Goal: Transaction & Acquisition: Subscribe to service/newsletter

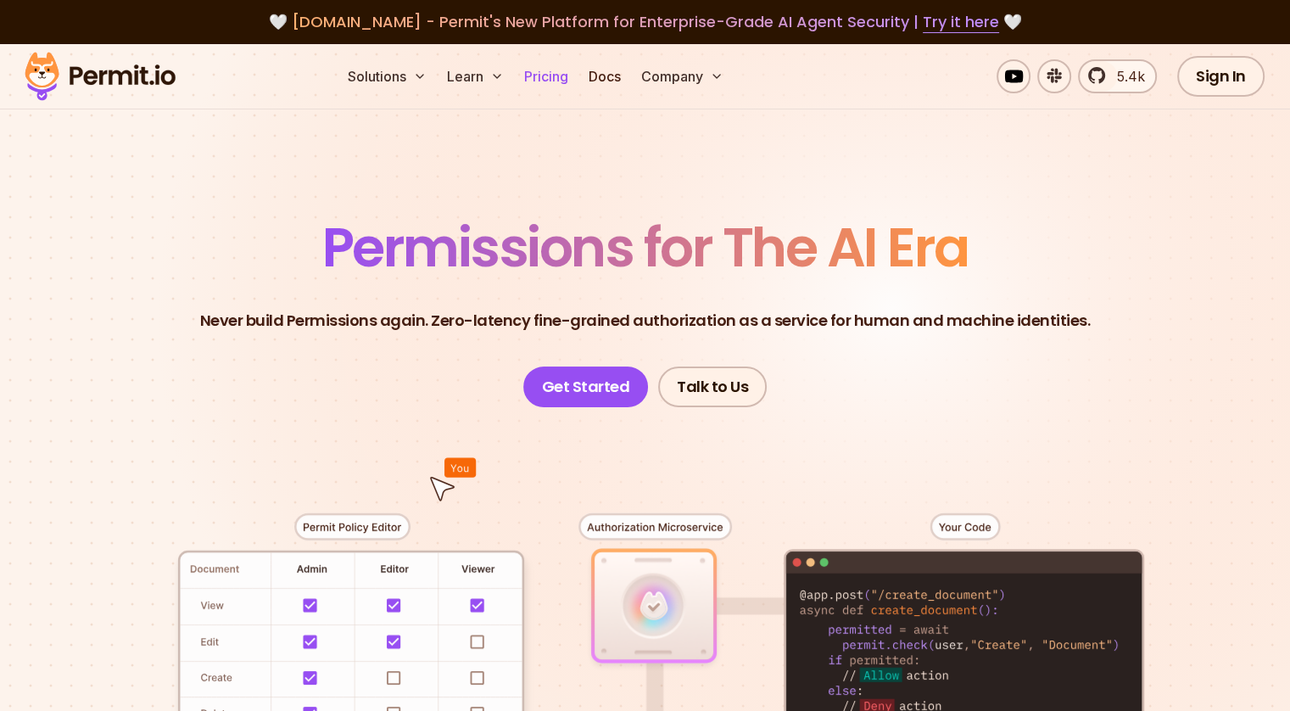
click at [575, 84] on link "Pricing" at bounding box center [546, 76] width 58 height 34
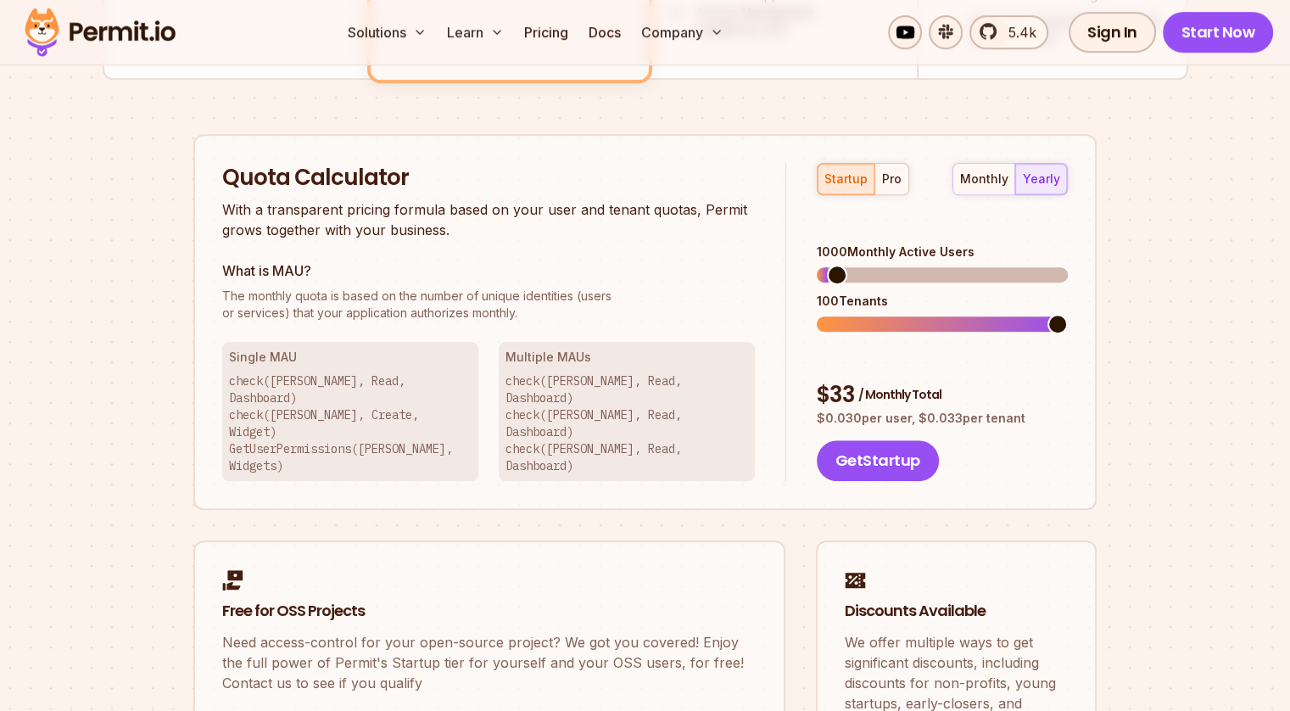
scroll to position [1018, 0]
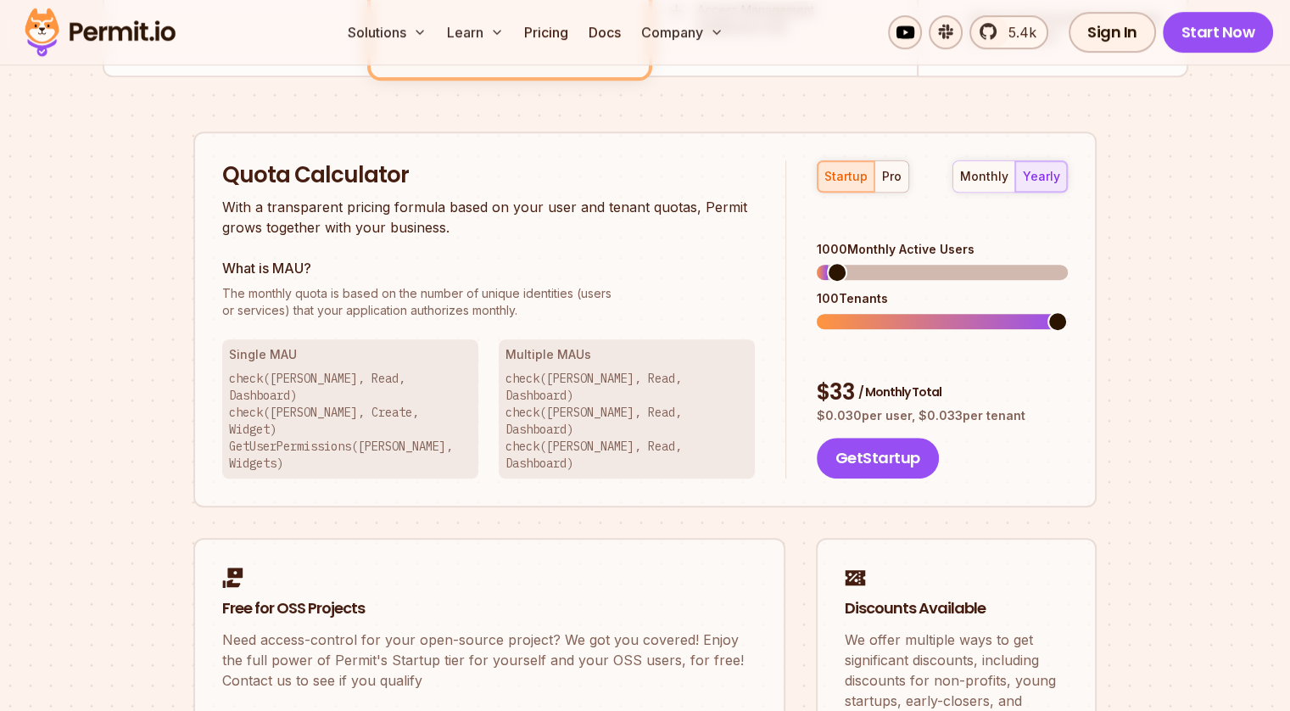
click at [1065, 311] on span at bounding box center [1058, 321] width 20 height 20
click at [941, 262] on span at bounding box center [941, 272] width 20 height 20
click at [830, 241] on div "10000 Monthly Active Users" at bounding box center [942, 249] width 251 height 17
click at [1068, 262] on span at bounding box center [1058, 272] width 20 height 20
click at [894, 178] on div "pro" at bounding box center [892, 176] width 20 height 17
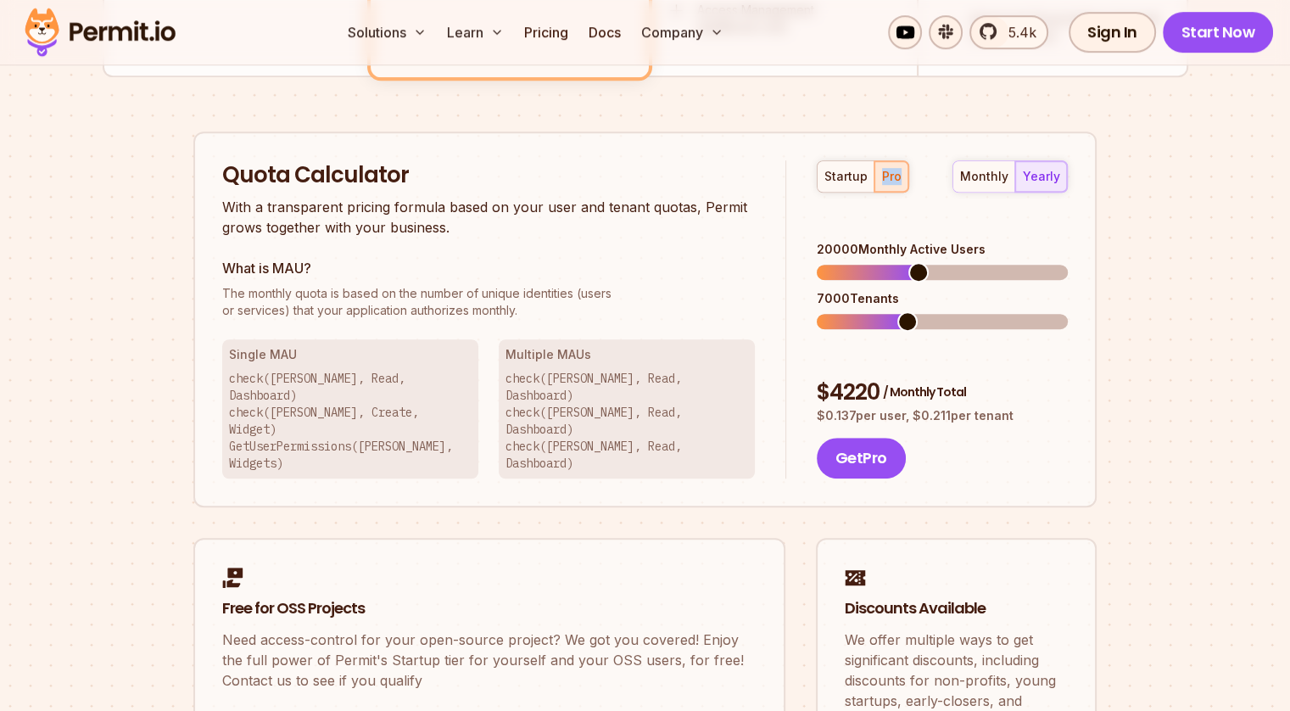
click at [894, 178] on div "startup pro" at bounding box center [863, 176] width 92 height 32
click at [931, 262] on span at bounding box center [932, 272] width 20 height 20
click at [1037, 175] on div "monthly yearly" at bounding box center [1010, 176] width 115 height 32
click at [1046, 177] on div "monthly yearly" at bounding box center [1010, 176] width 115 height 32
click at [1049, 178] on div "monthly yearly" at bounding box center [1010, 176] width 115 height 32
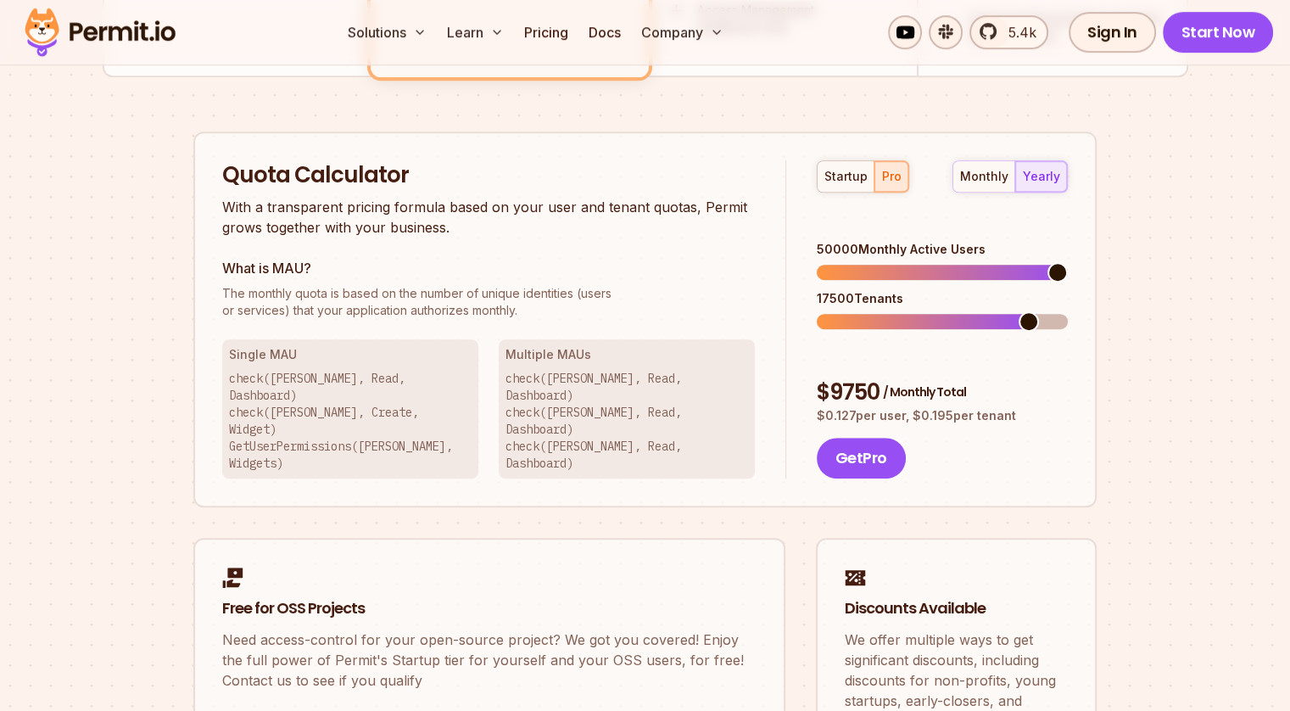
click at [1068, 262] on span at bounding box center [1058, 272] width 20 height 20
click at [827, 311] on span at bounding box center [836, 321] width 20 height 20
click at [817, 311] on span at bounding box center [827, 321] width 20 height 20
click at [1035, 311] on span at bounding box center [1028, 321] width 20 height 20
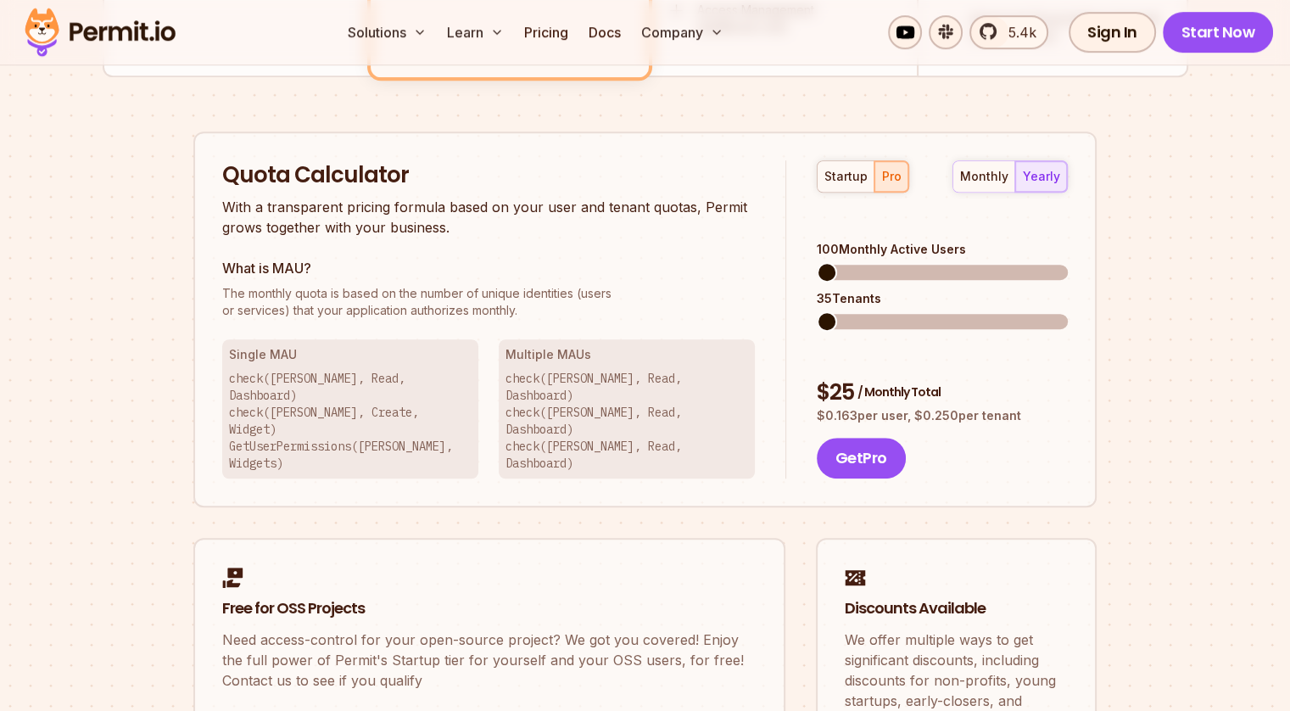
click at [817, 262] on span at bounding box center [827, 272] width 20 height 20
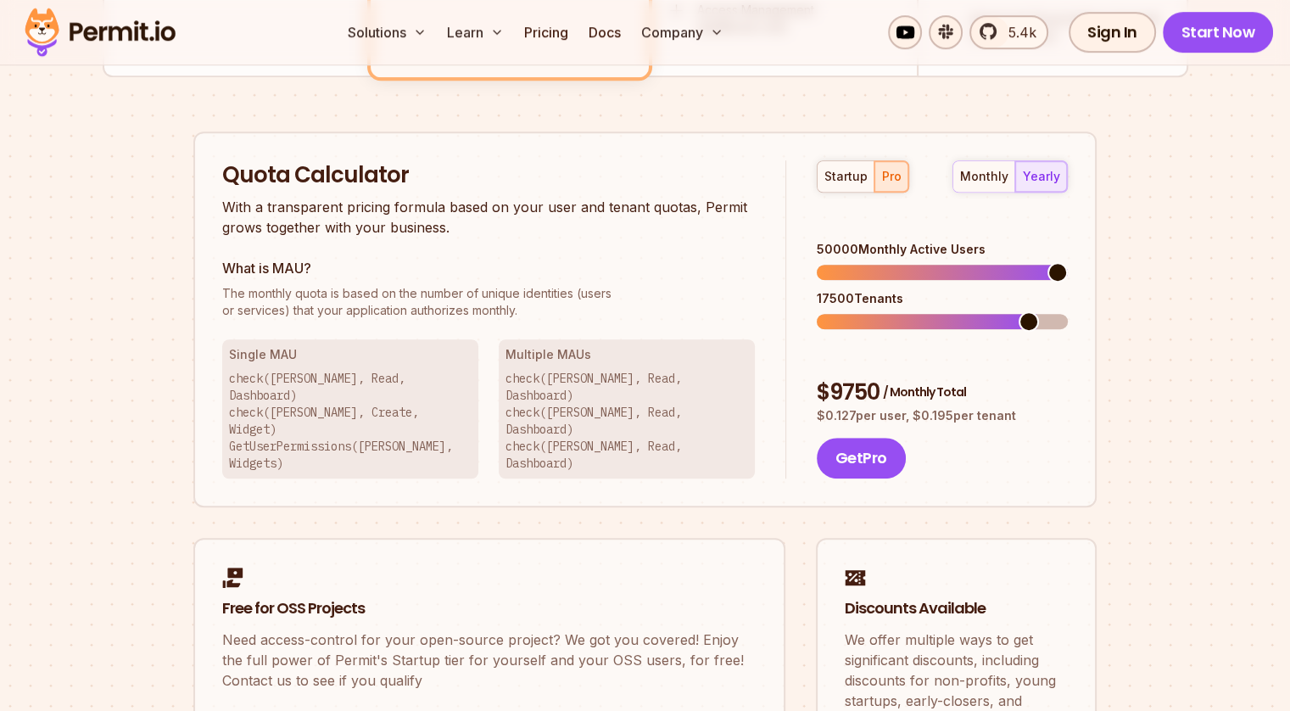
click at [1068, 262] on span at bounding box center [1058, 272] width 20 height 20
click at [887, 180] on div "startup pro" at bounding box center [863, 176] width 92 height 32
click at [1028, 173] on div "monthly yearly" at bounding box center [1010, 176] width 115 height 32
click at [831, 241] on div "50000 Monthly Active Users" at bounding box center [942, 249] width 251 height 17
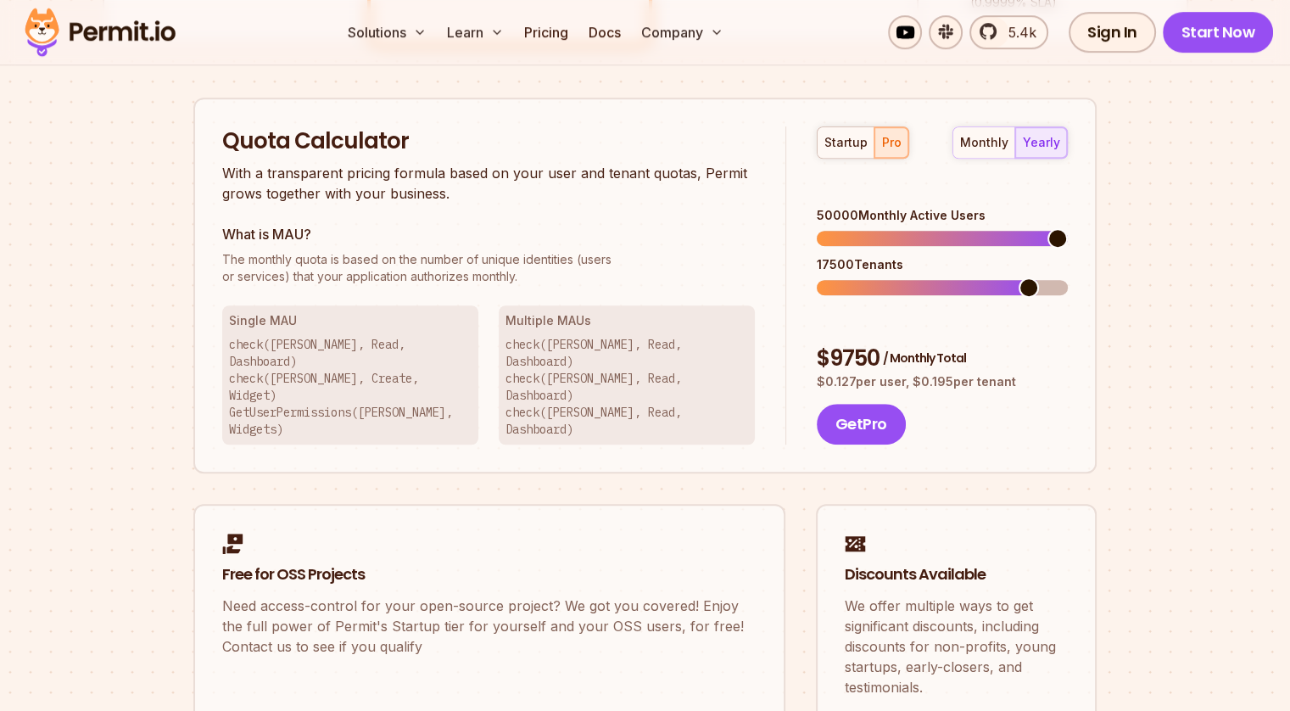
scroll to position [1038, 0]
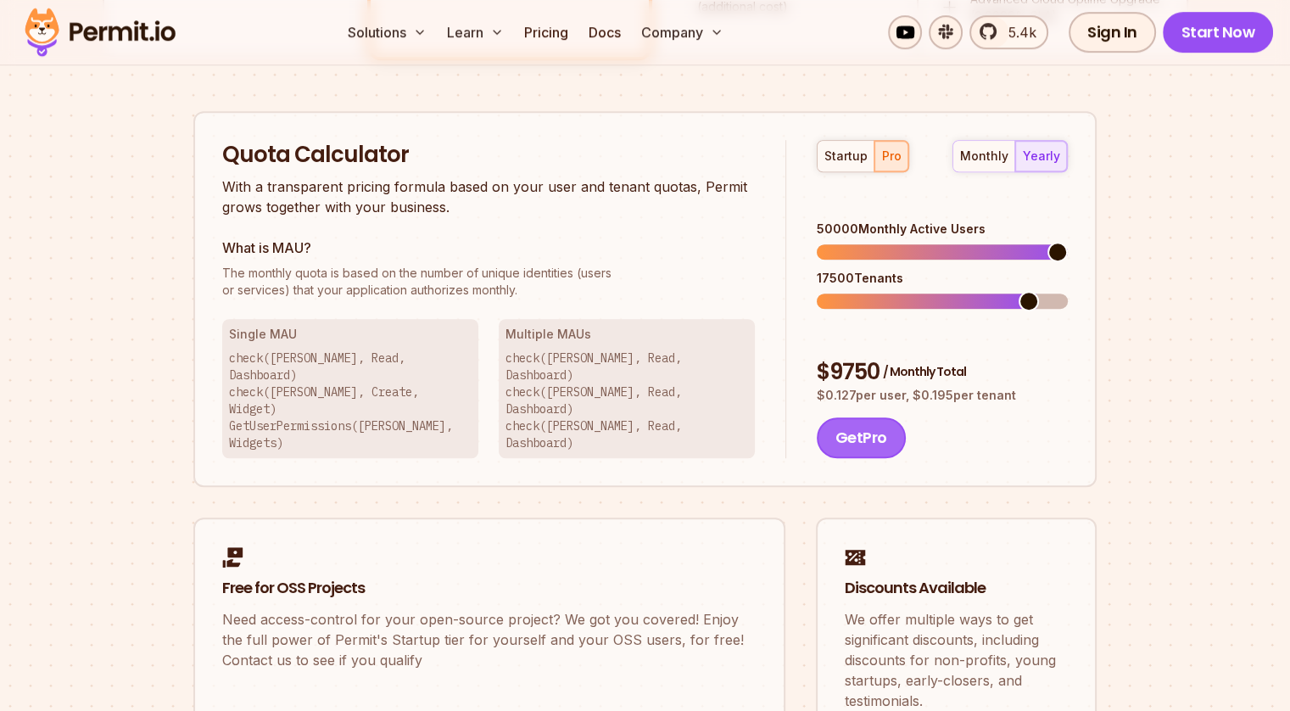
click at [862, 417] on button "Get Pro" at bounding box center [861, 437] width 89 height 41
click at [1068, 242] on span at bounding box center [1058, 252] width 20 height 20
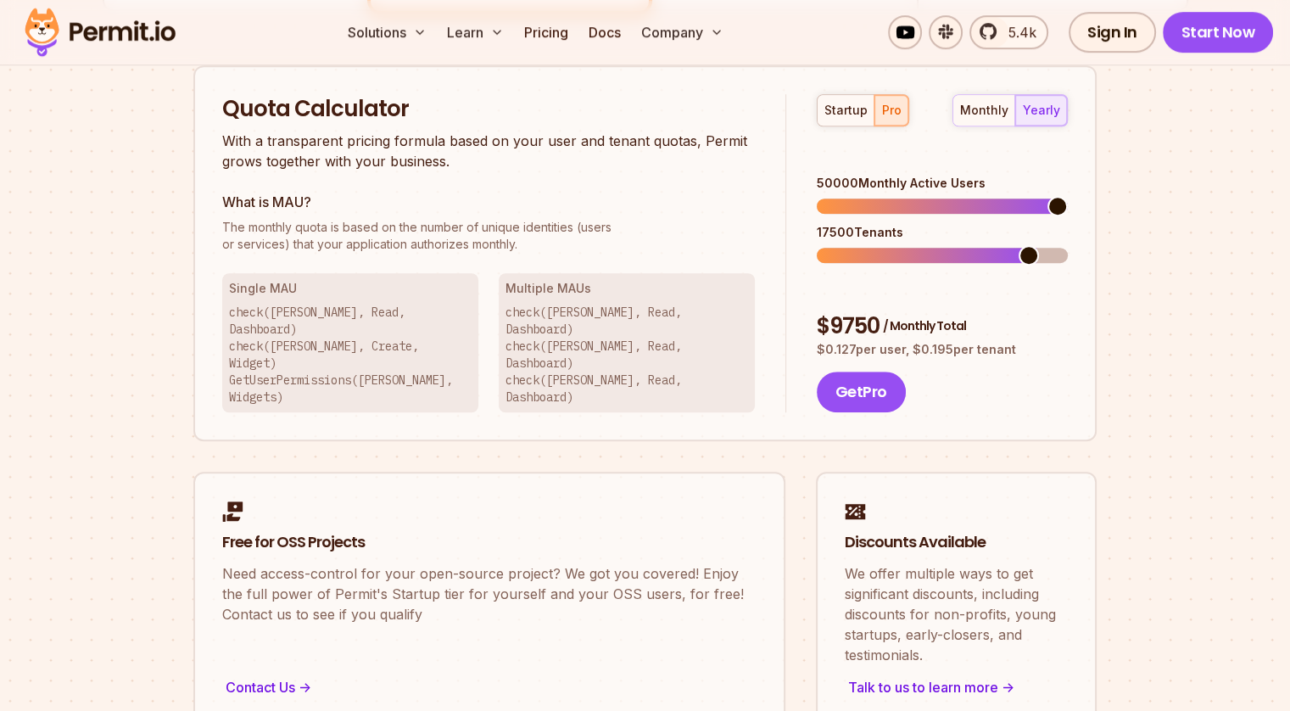
scroll to position [1123, 0]
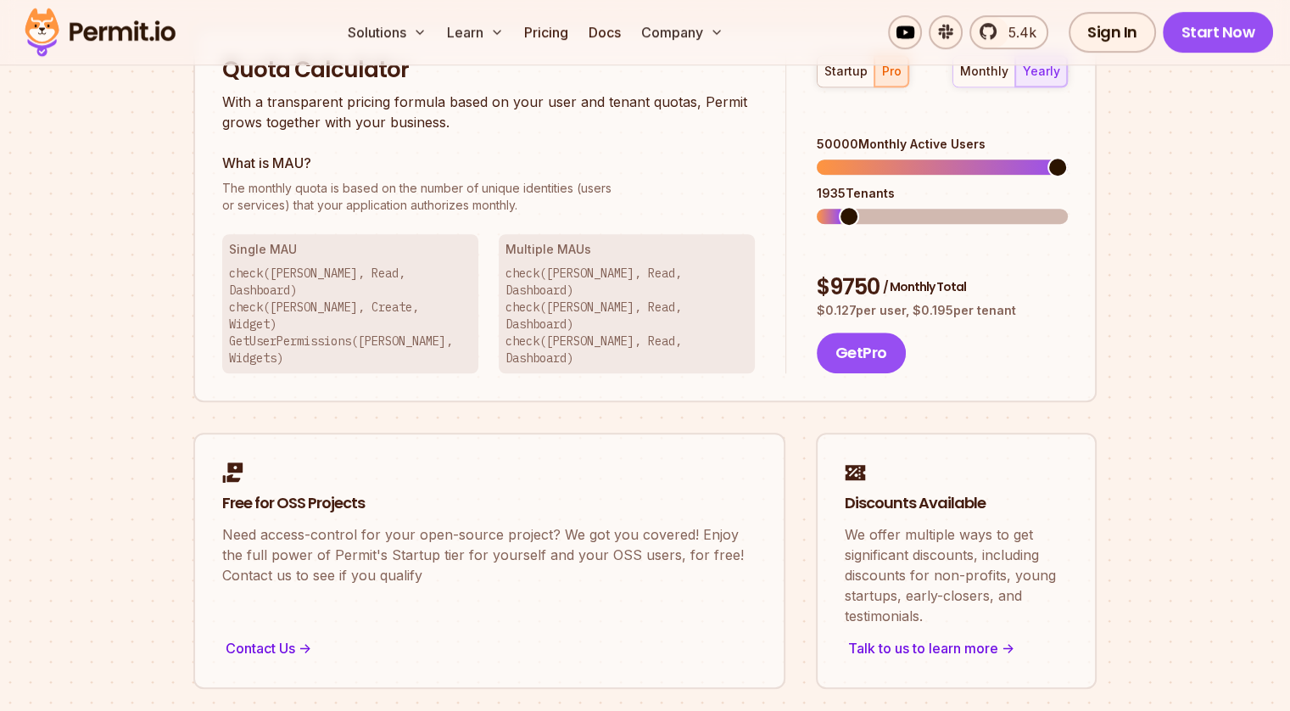
click at [841, 206] on span at bounding box center [849, 216] width 20 height 20
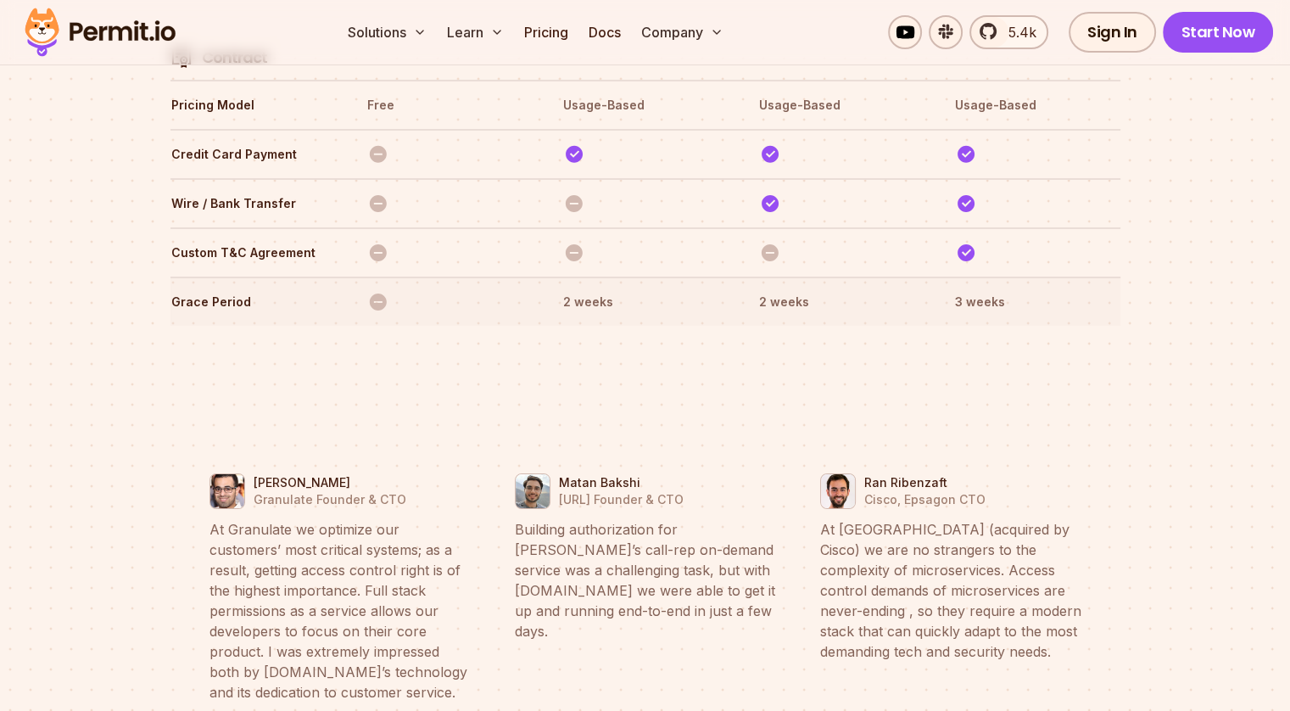
scroll to position [5959, 0]
